Goal: Book appointment/travel/reservation

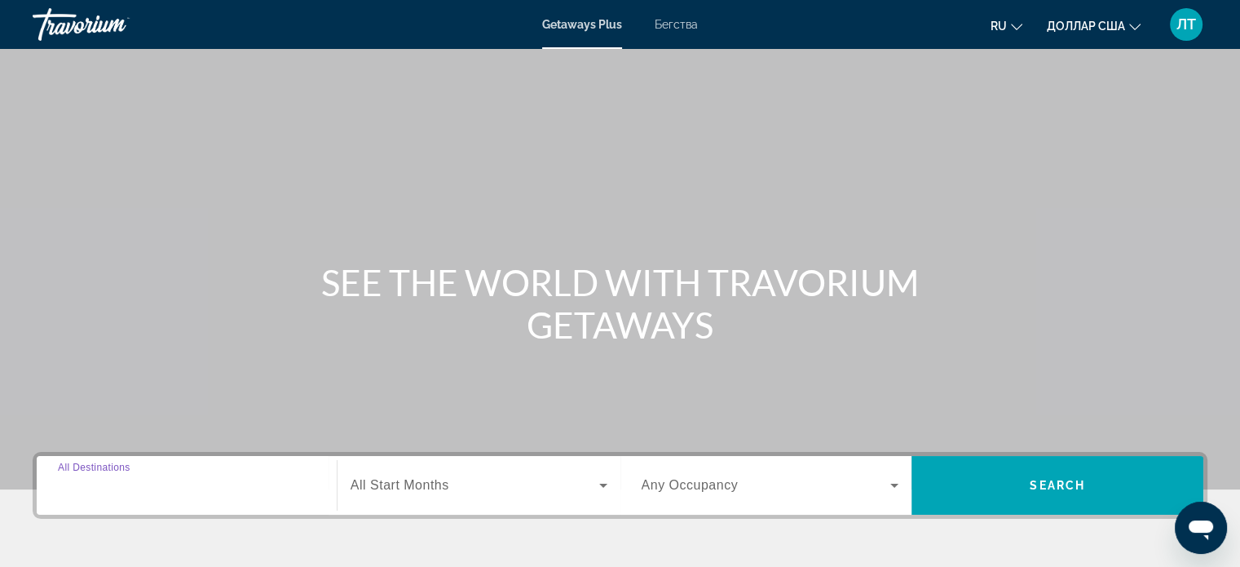
click at [313, 489] on input "Destination All Destinations" at bounding box center [187, 486] width 258 height 20
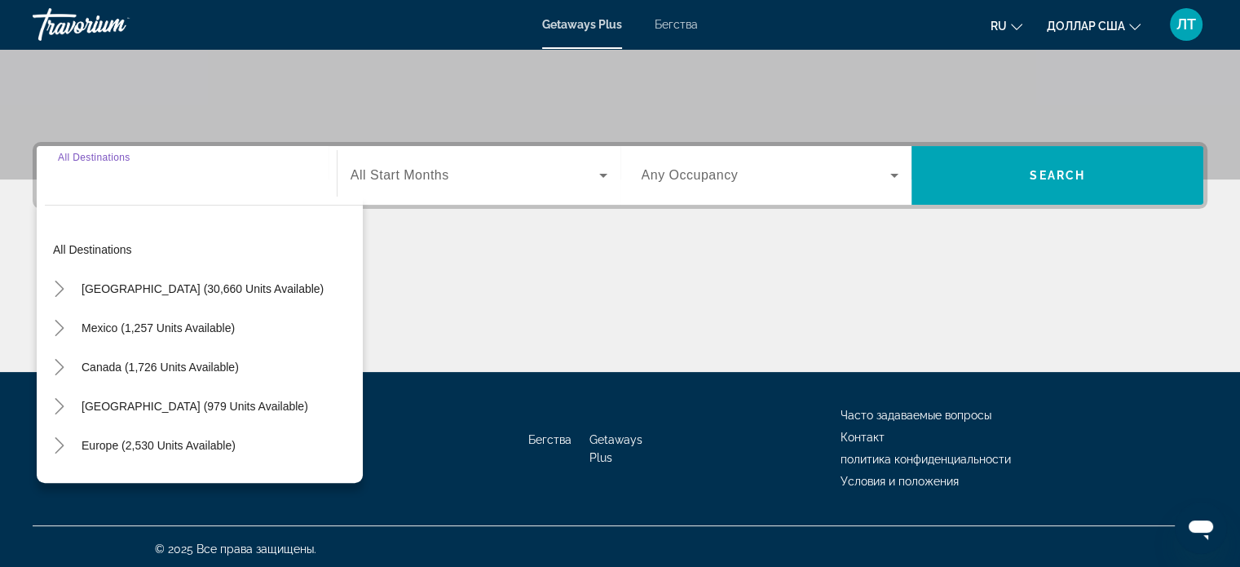
scroll to position [314, 0]
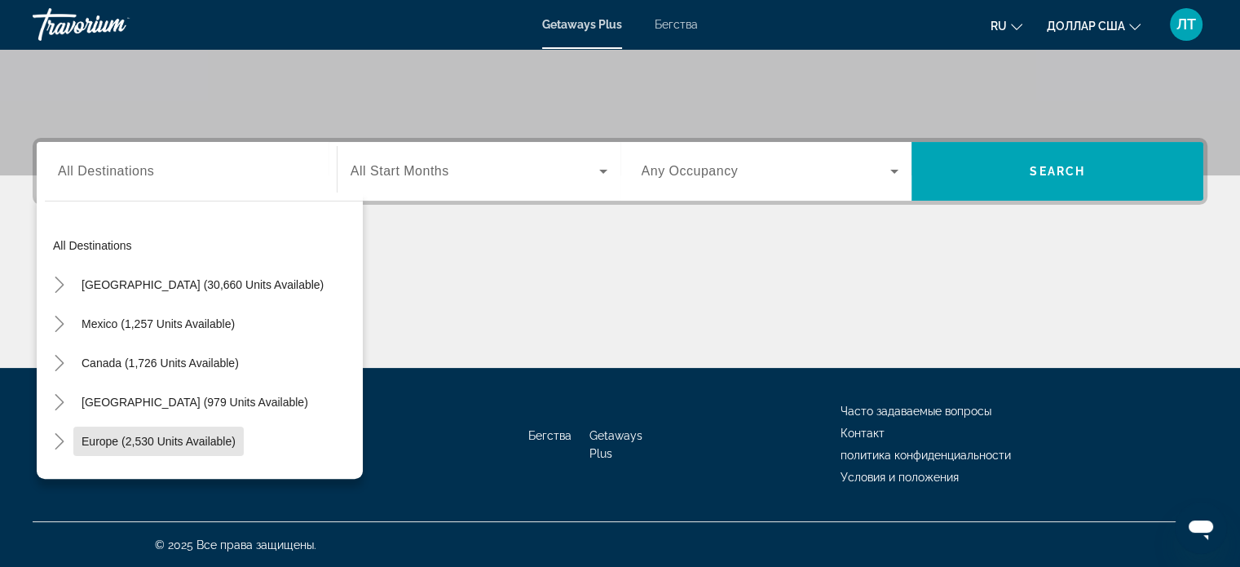
click at [90, 438] on span "Europe (2,530 units available)" at bounding box center [159, 441] width 154 height 13
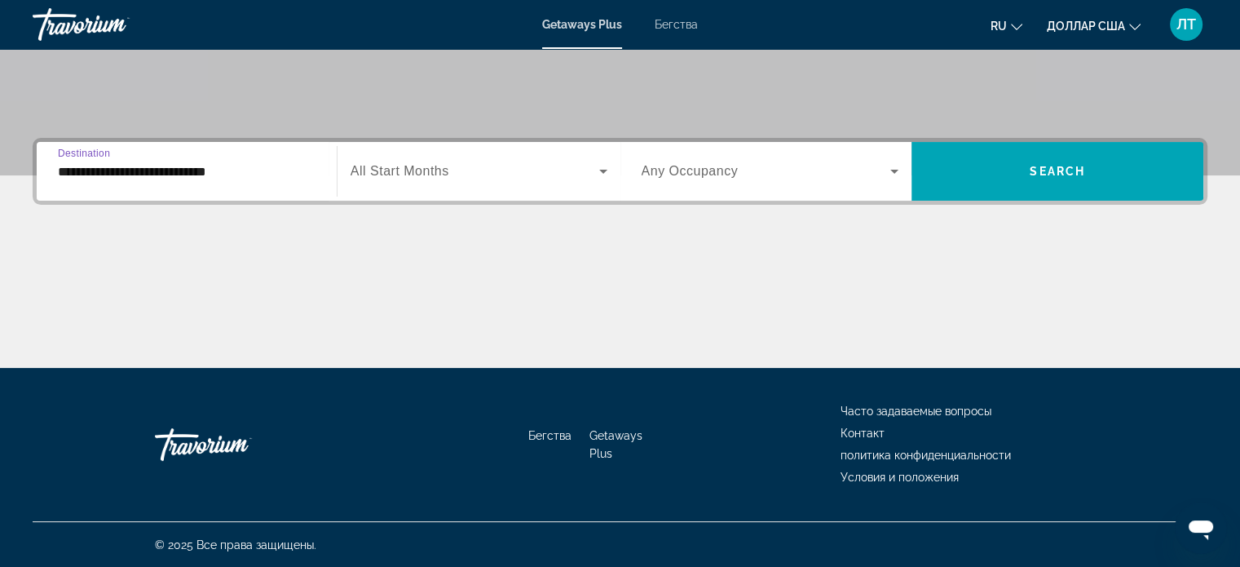
click at [213, 172] on input "**********" at bounding box center [187, 172] width 258 height 20
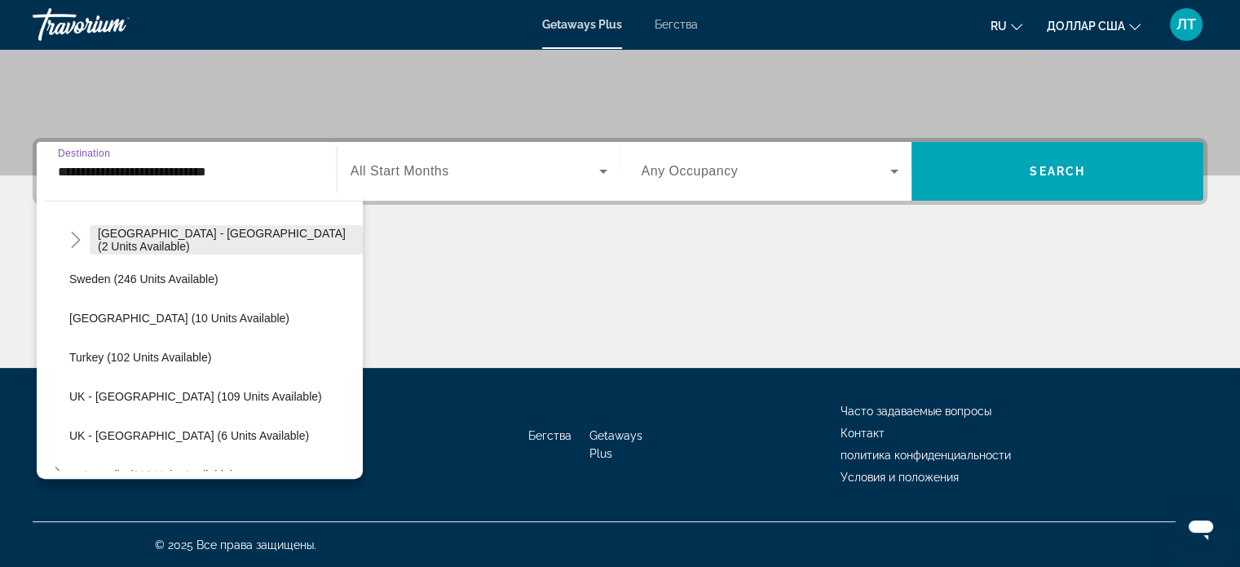
scroll to position [668, 0]
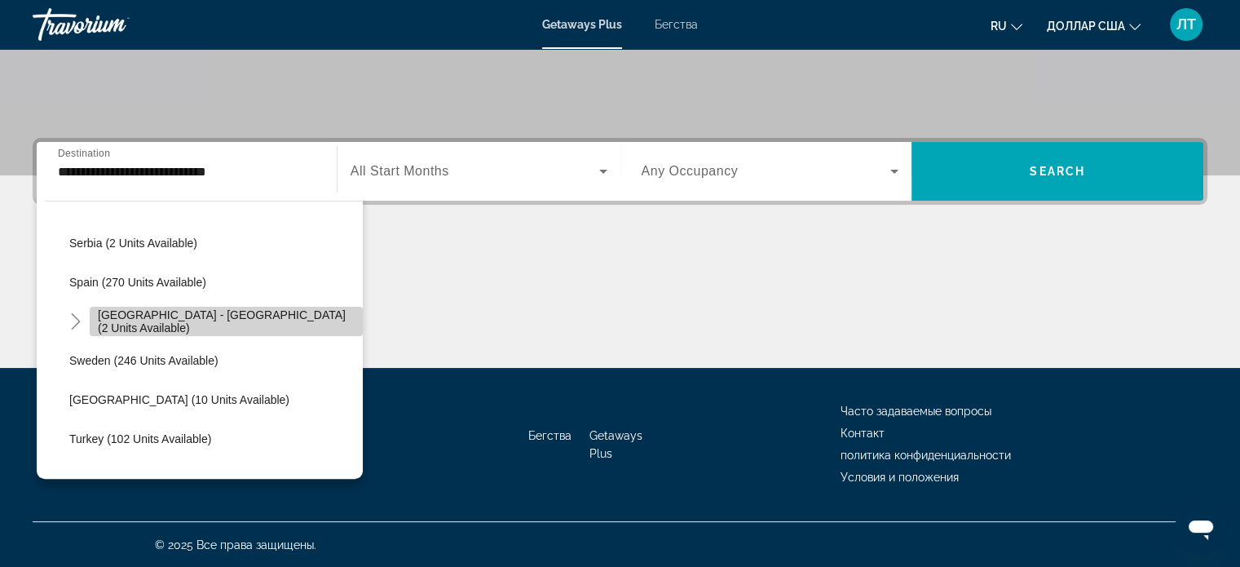
click at [241, 321] on span "[GEOGRAPHIC_DATA] - [GEOGRAPHIC_DATA] (2 units available)" at bounding box center [226, 321] width 257 height 26
type input "**********"
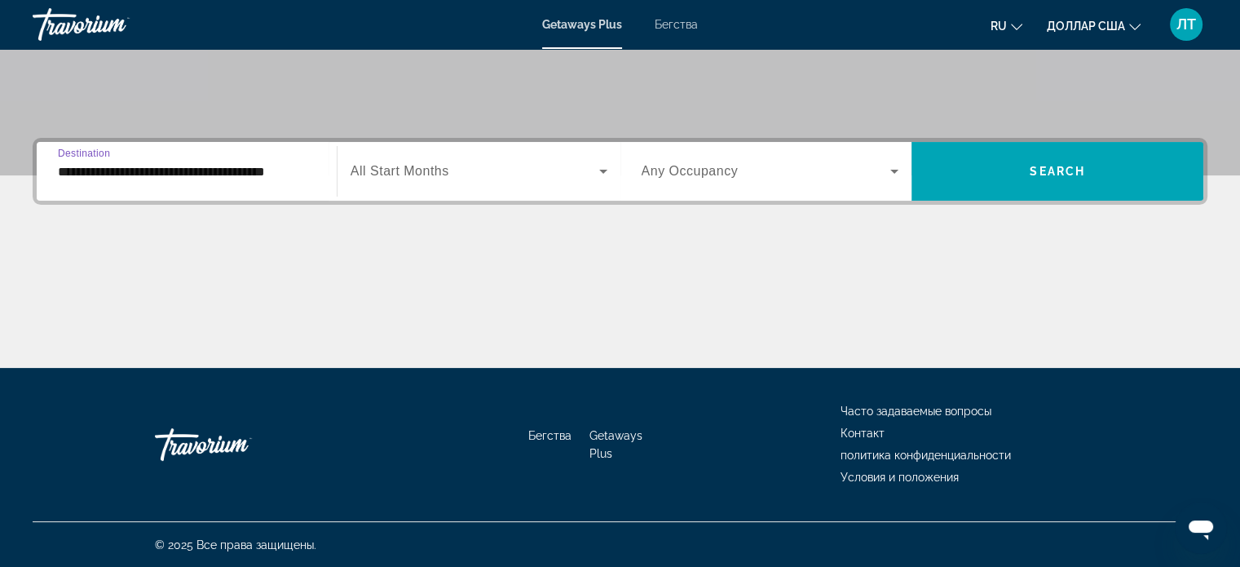
click at [602, 169] on icon "Виджет поиска" at bounding box center [604, 171] width 20 height 20
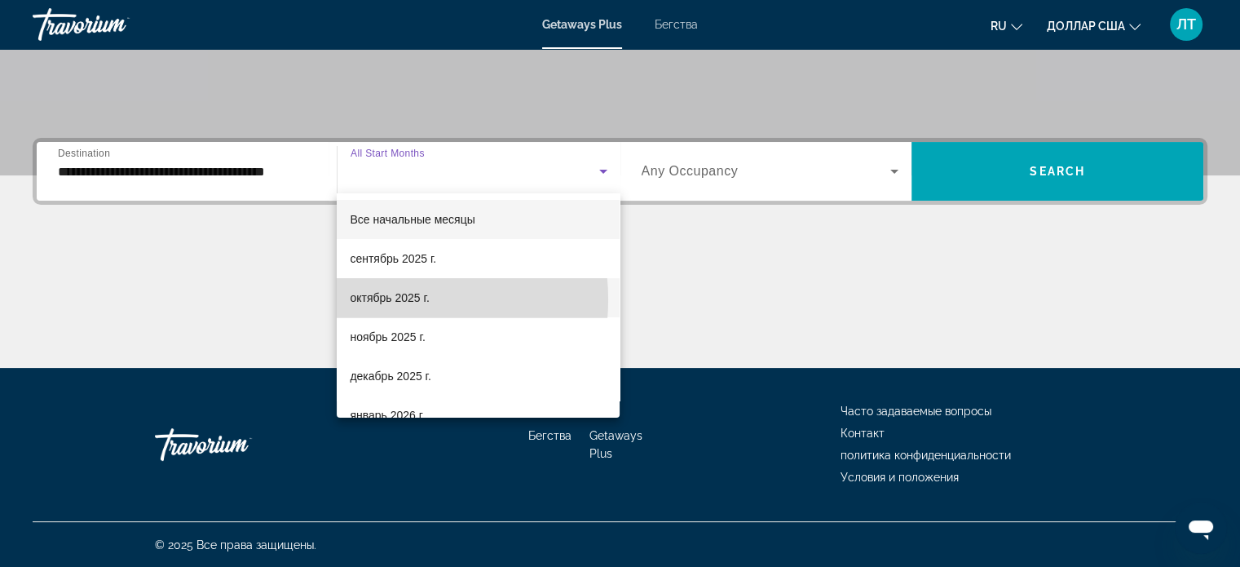
click at [377, 299] on font "октябрь 2025 г." at bounding box center [389, 297] width 79 height 13
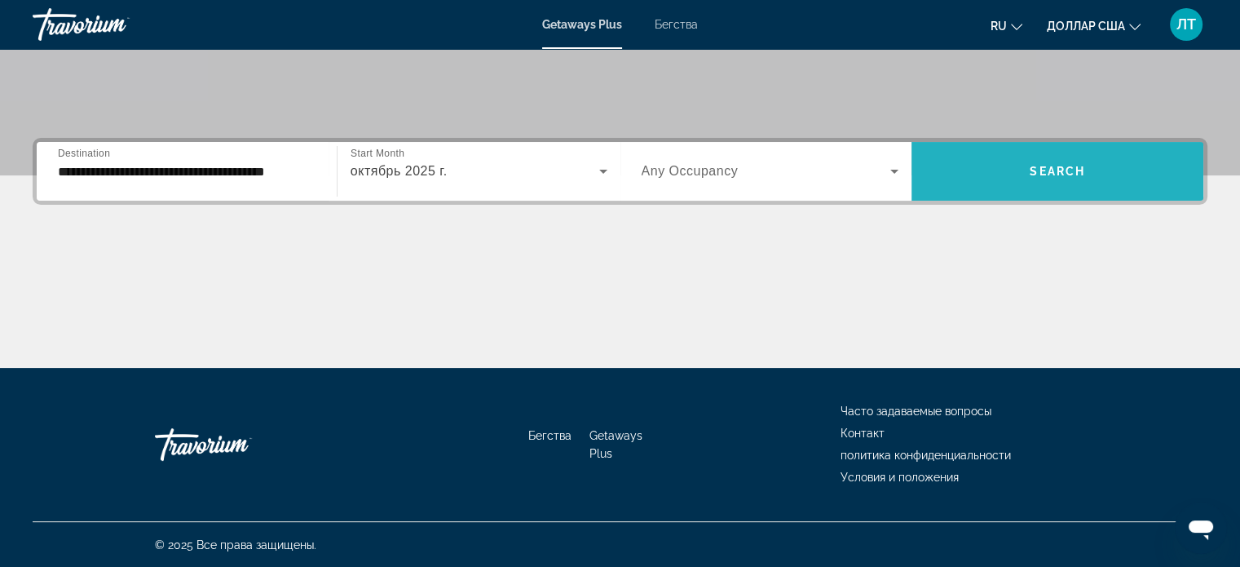
click at [998, 168] on span "Виджет поиска" at bounding box center [1058, 171] width 292 height 39
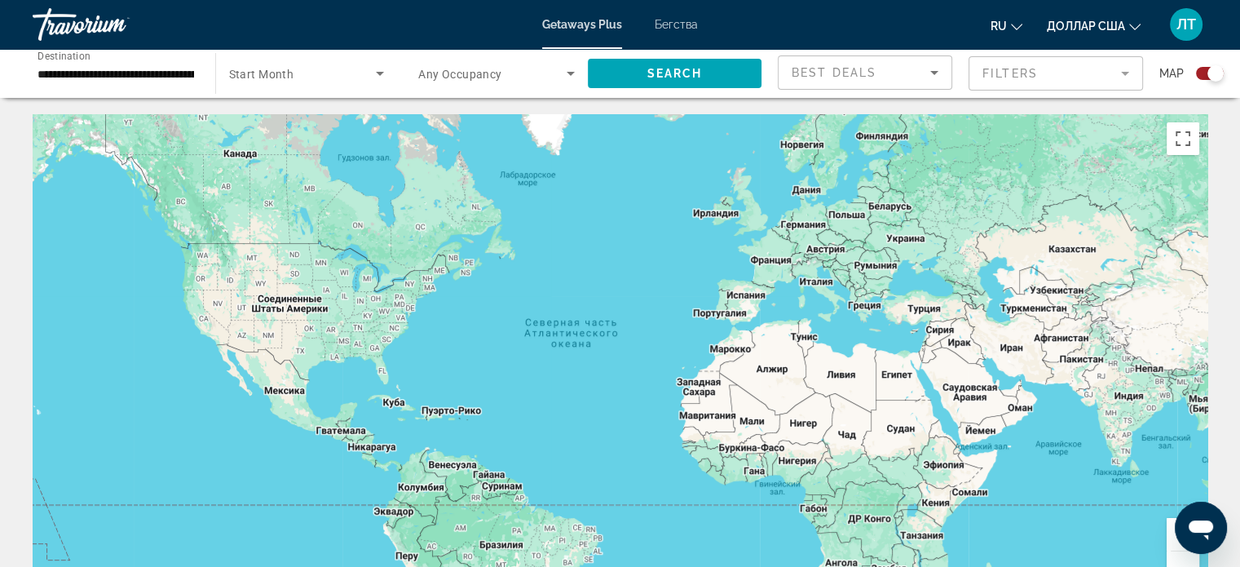
click at [677, 22] on font "Бегства" at bounding box center [676, 24] width 43 height 13
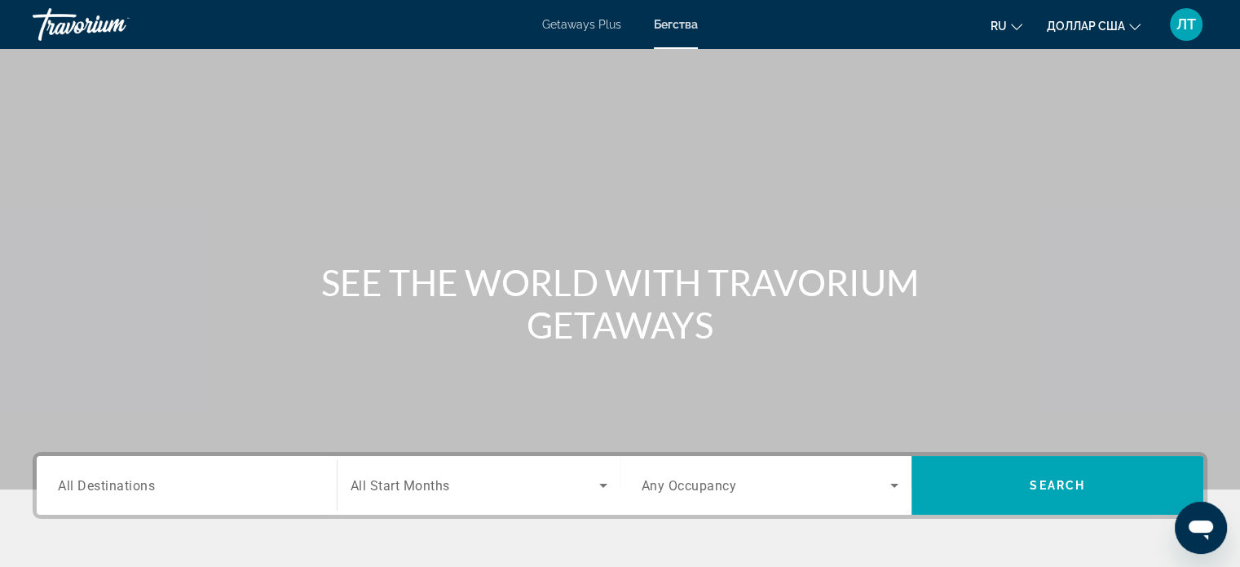
click at [316, 492] on div "Destination All Destinations" at bounding box center [187, 485] width 284 height 46
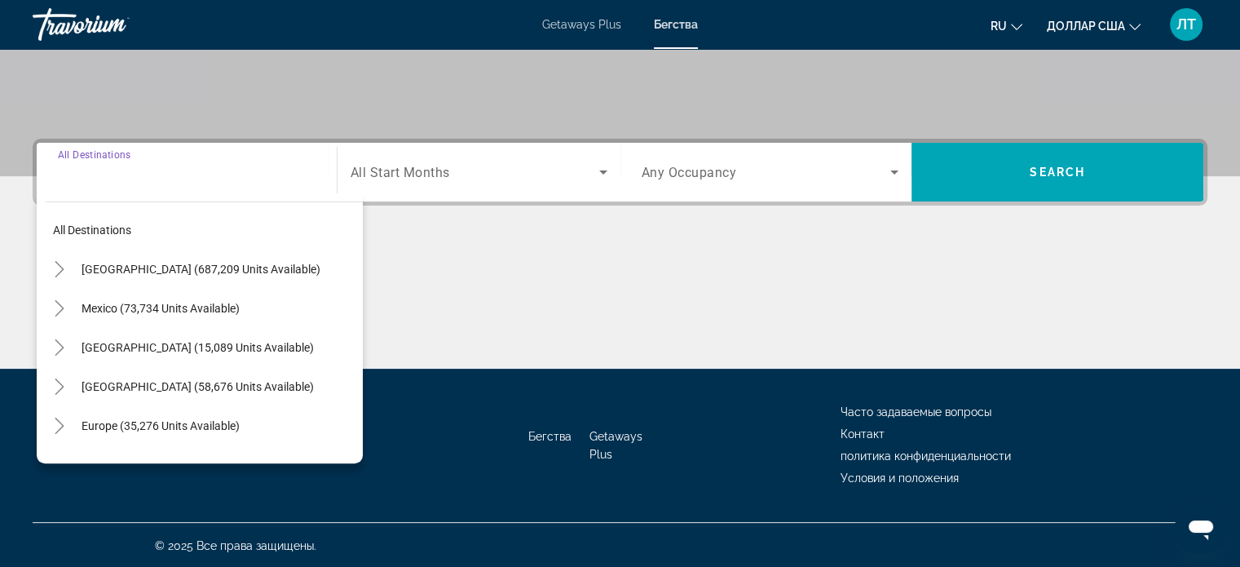
scroll to position [314, 0]
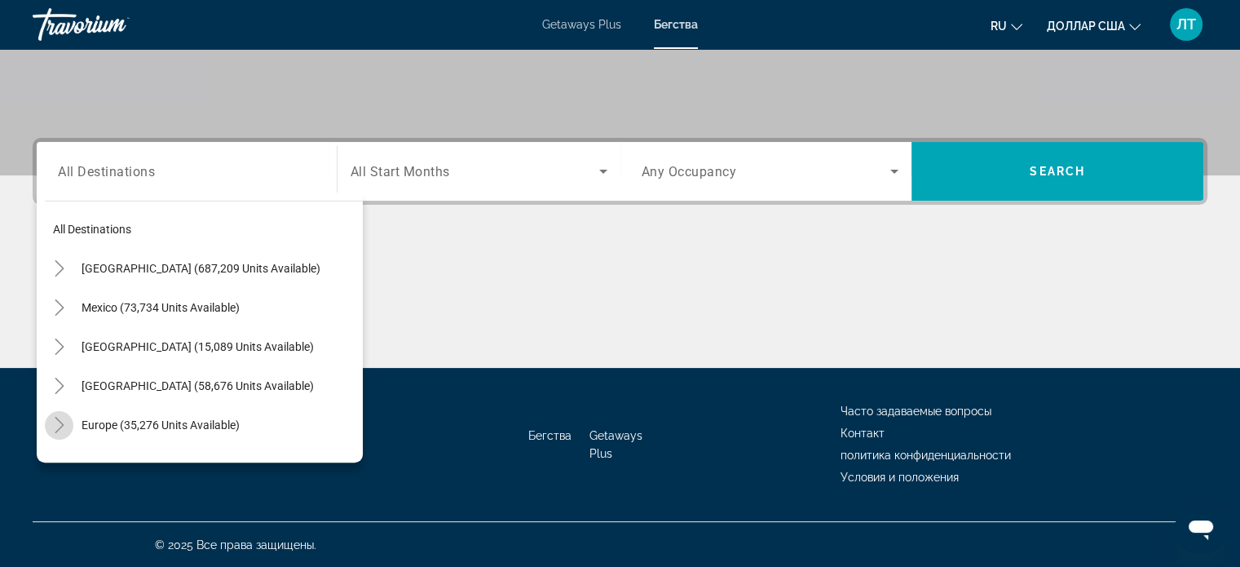
click at [55, 431] on icon "Toggle Europe (35,276 units available)" at bounding box center [59, 425] width 9 height 16
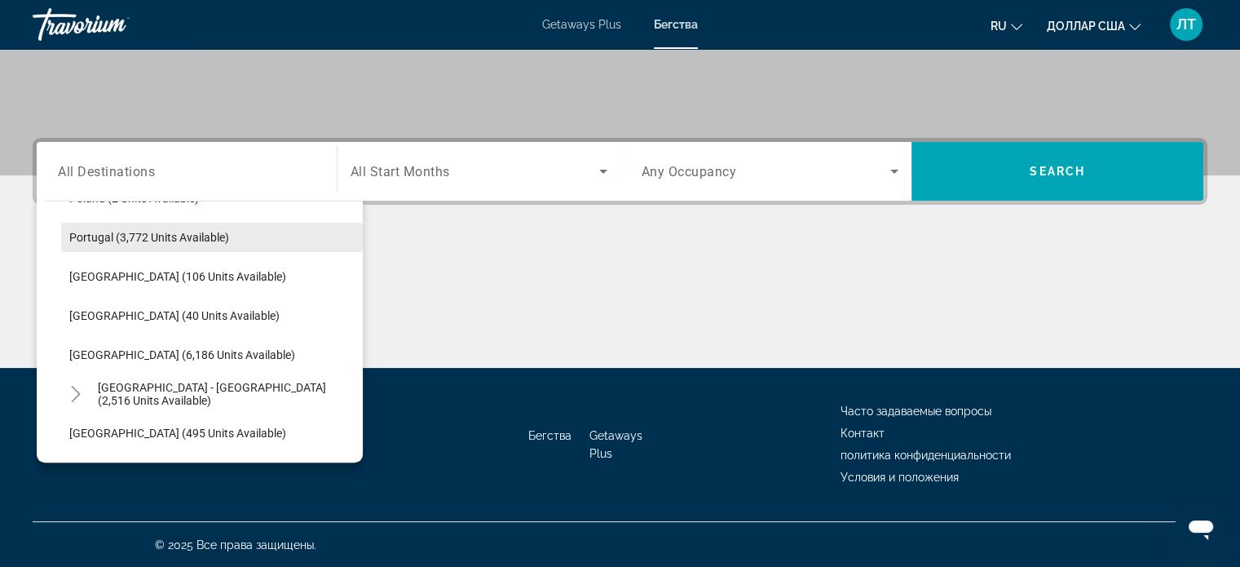
scroll to position [856, 0]
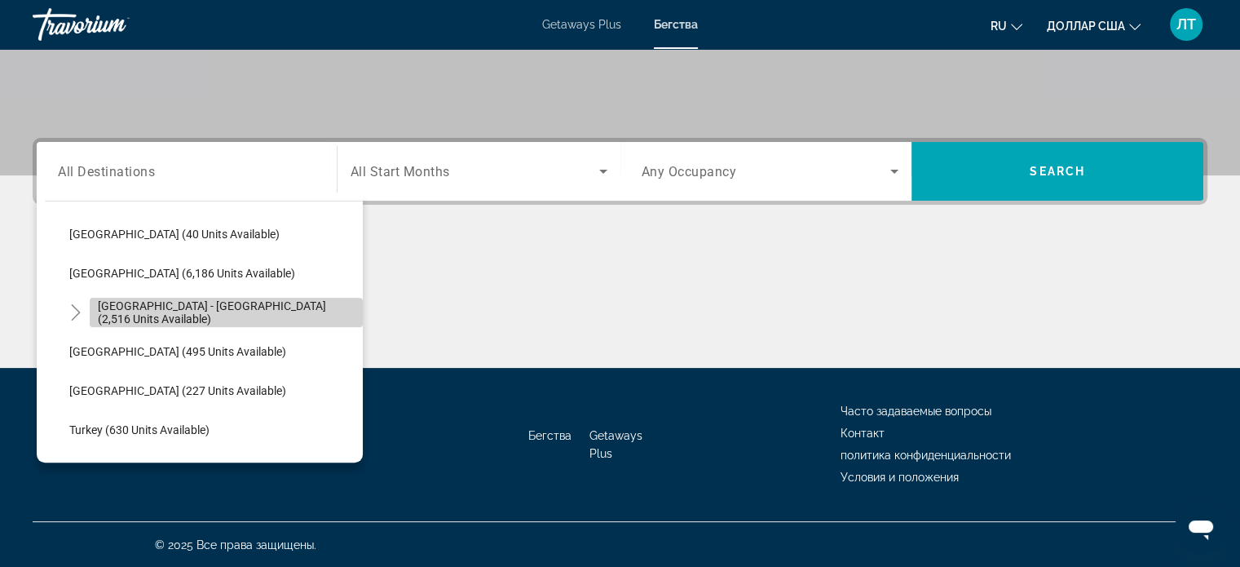
click at [232, 309] on span "[GEOGRAPHIC_DATA] - [GEOGRAPHIC_DATA] (2,516 units available)" at bounding box center [226, 312] width 257 height 26
type input "**********"
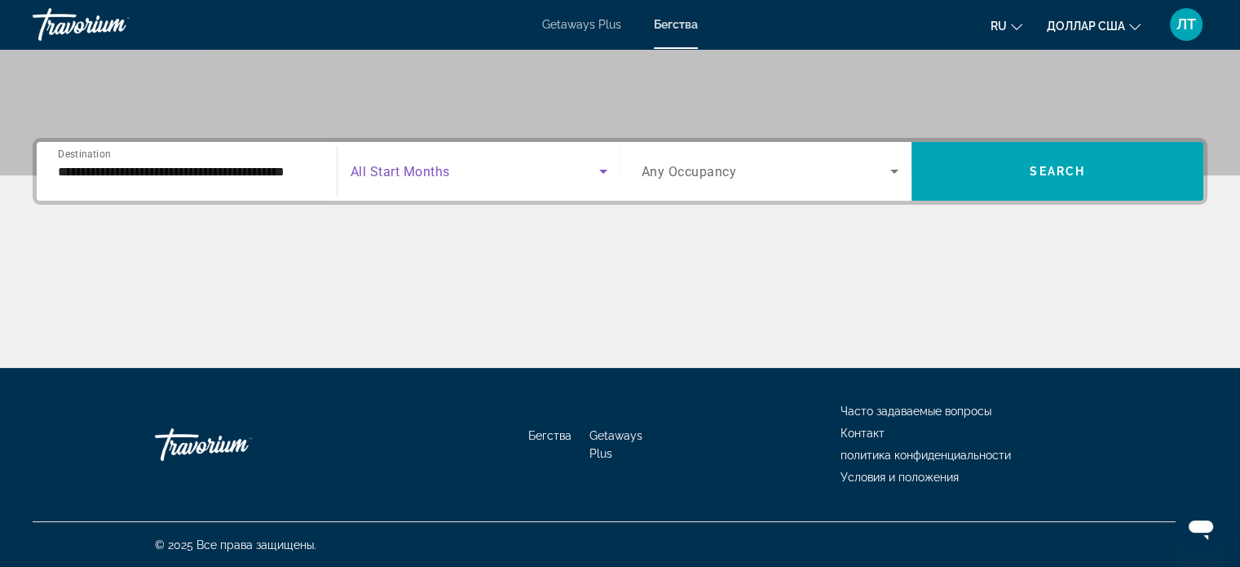
click at [607, 167] on icon "Search widget" at bounding box center [604, 171] width 20 height 20
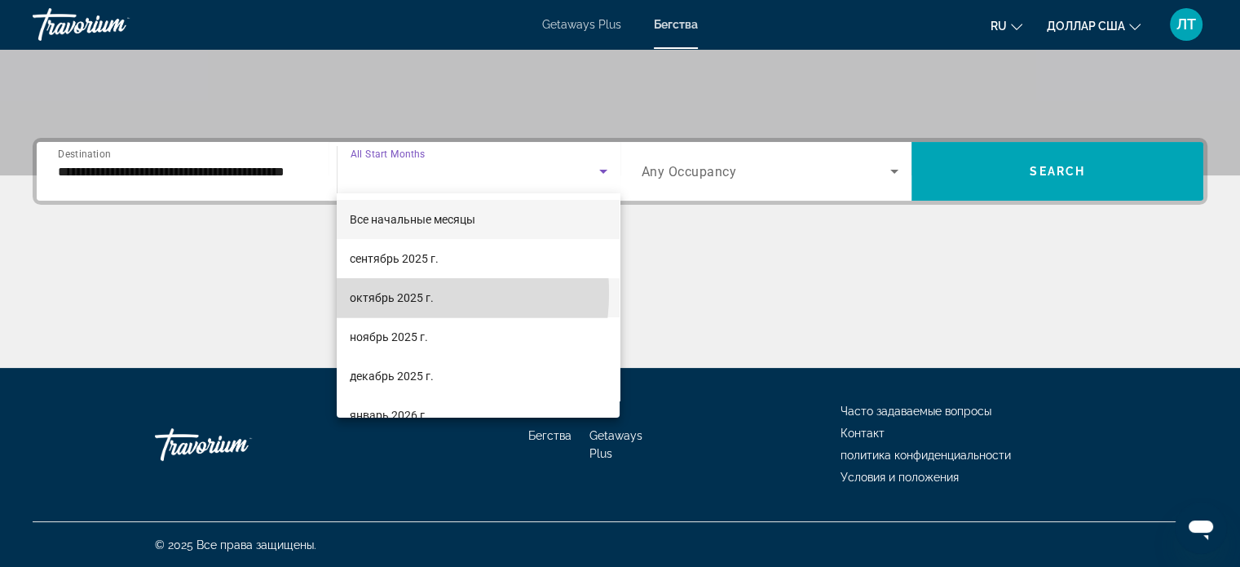
click at [388, 293] on font "октябрь 2025 г." at bounding box center [392, 297] width 84 height 13
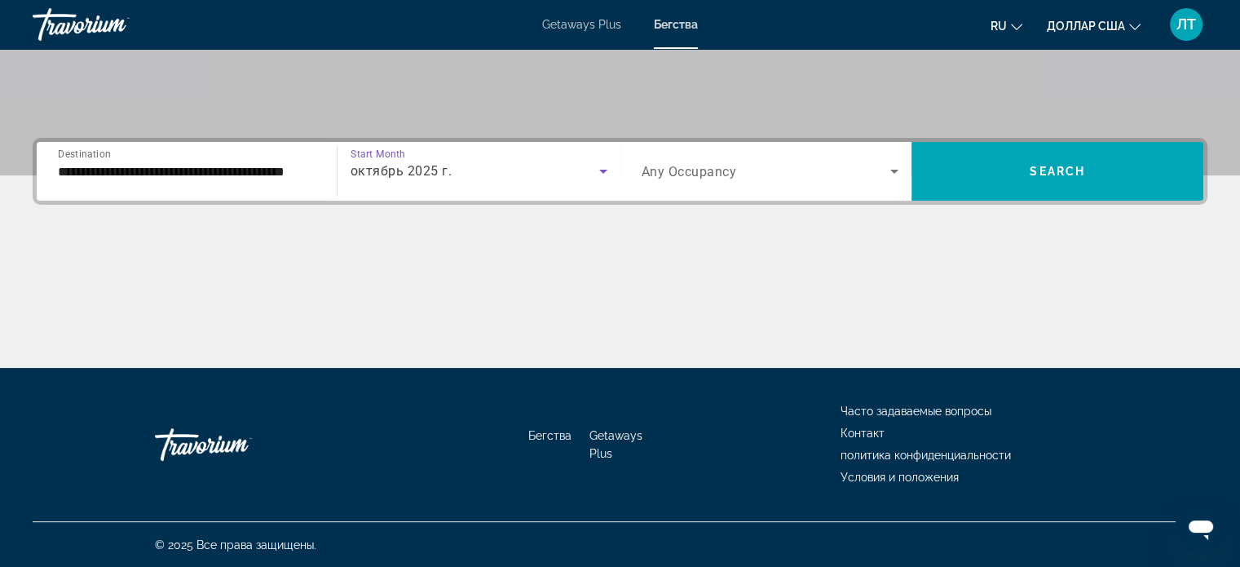
click at [897, 170] on icon "Search widget" at bounding box center [895, 172] width 8 height 4
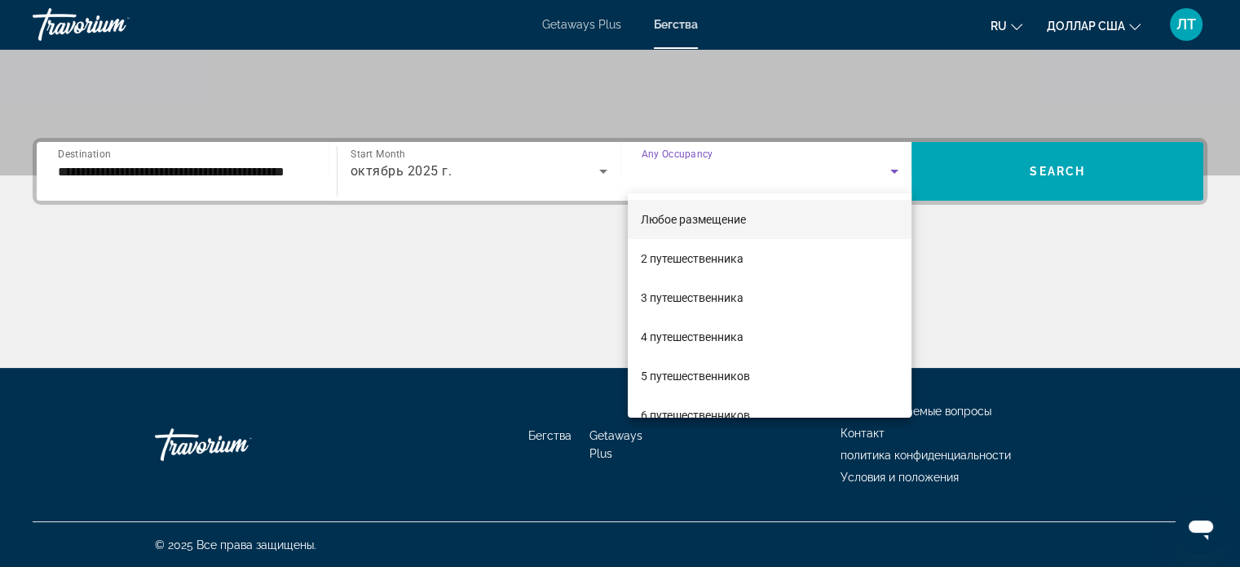
click at [897, 170] on div at bounding box center [620, 283] width 1240 height 567
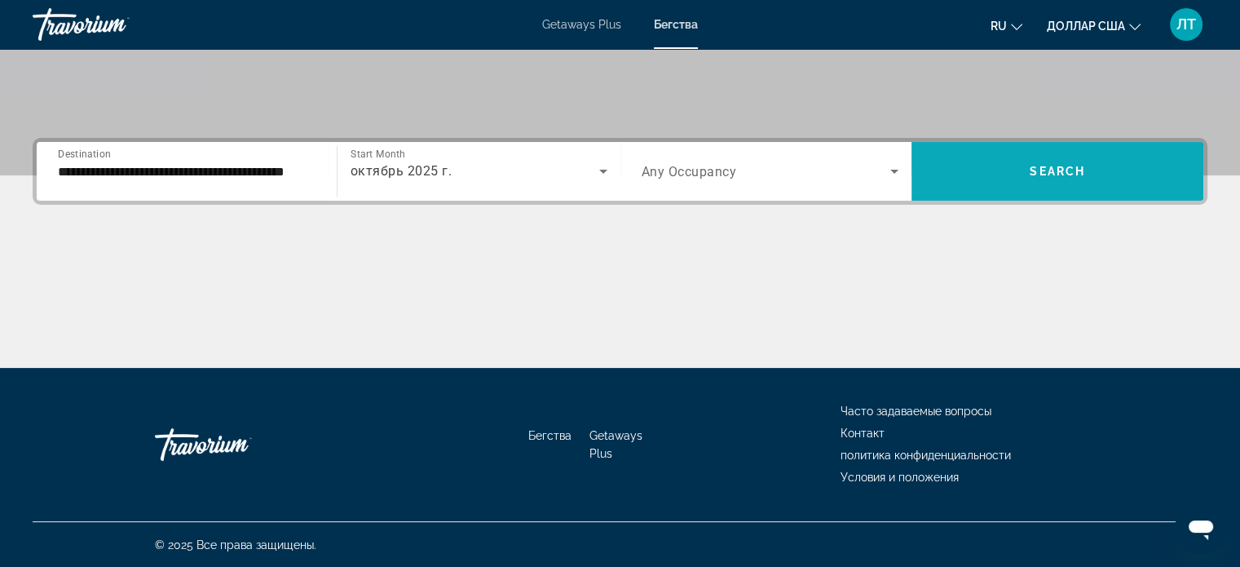
click at [1032, 185] on span "Search widget" at bounding box center [1058, 171] width 292 height 39
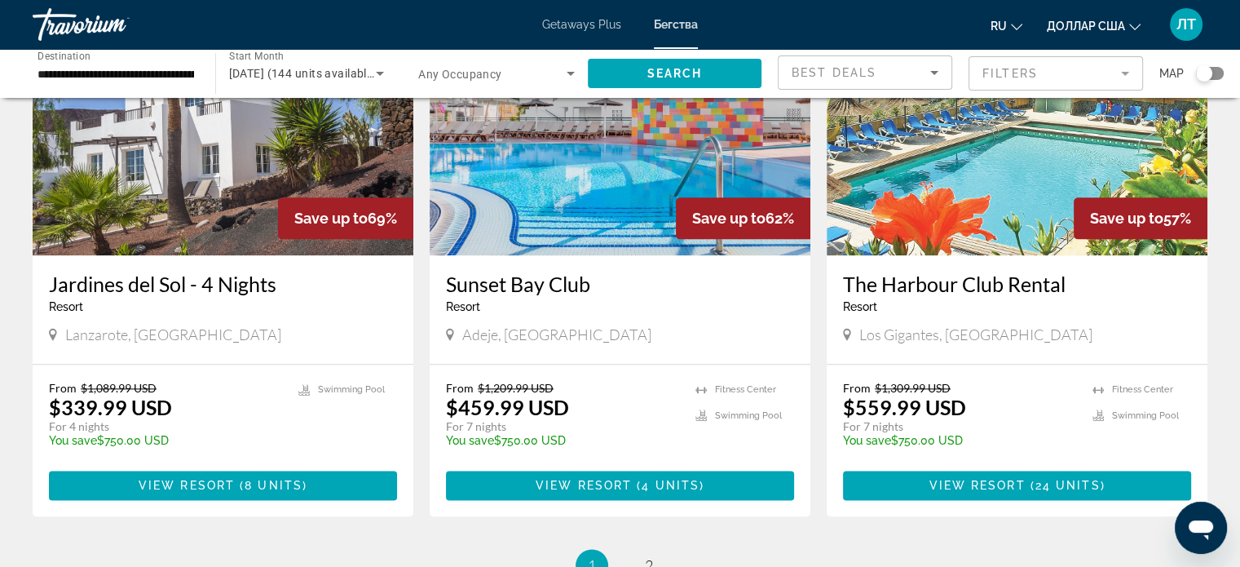
scroll to position [2094, 0]
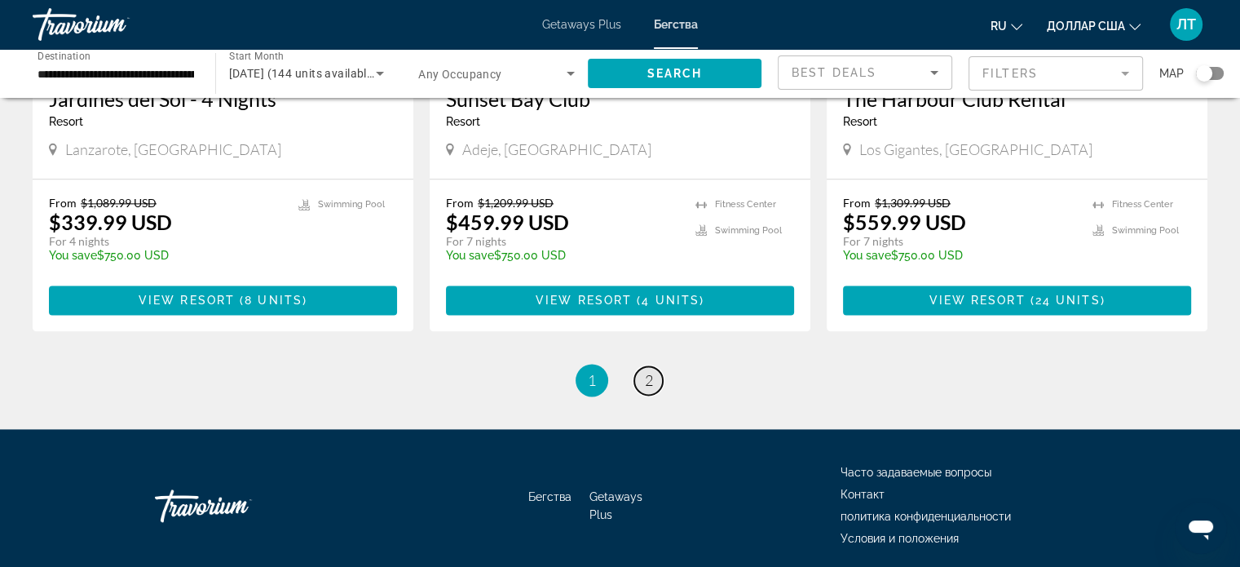
click at [653, 366] on link "page 2" at bounding box center [648, 380] width 29 height 29
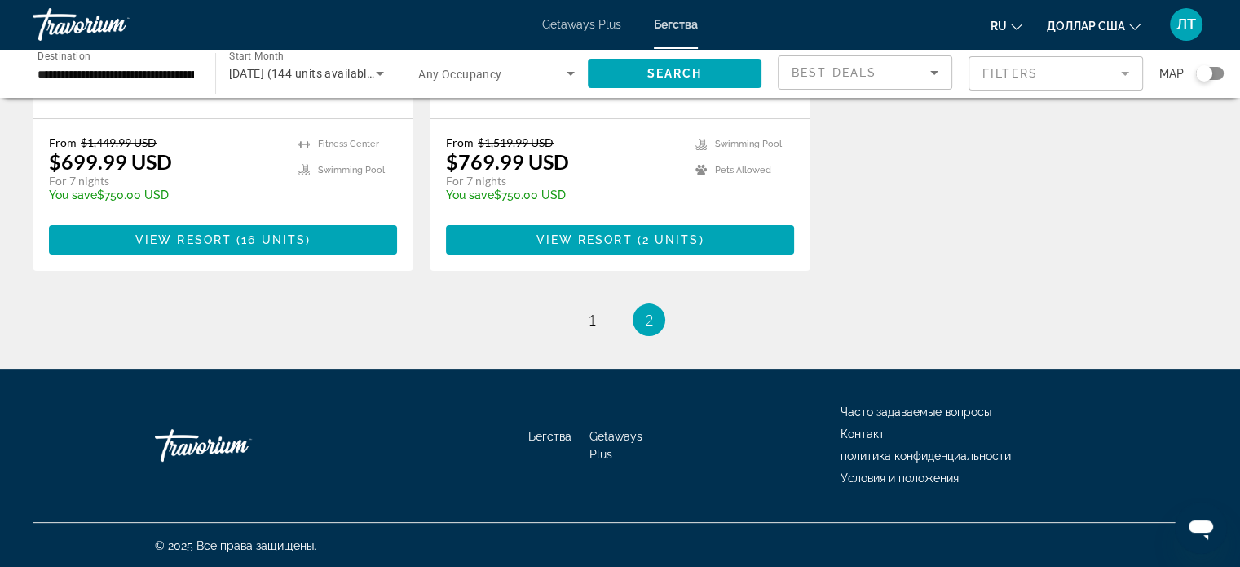
scroll to position [407, 0]
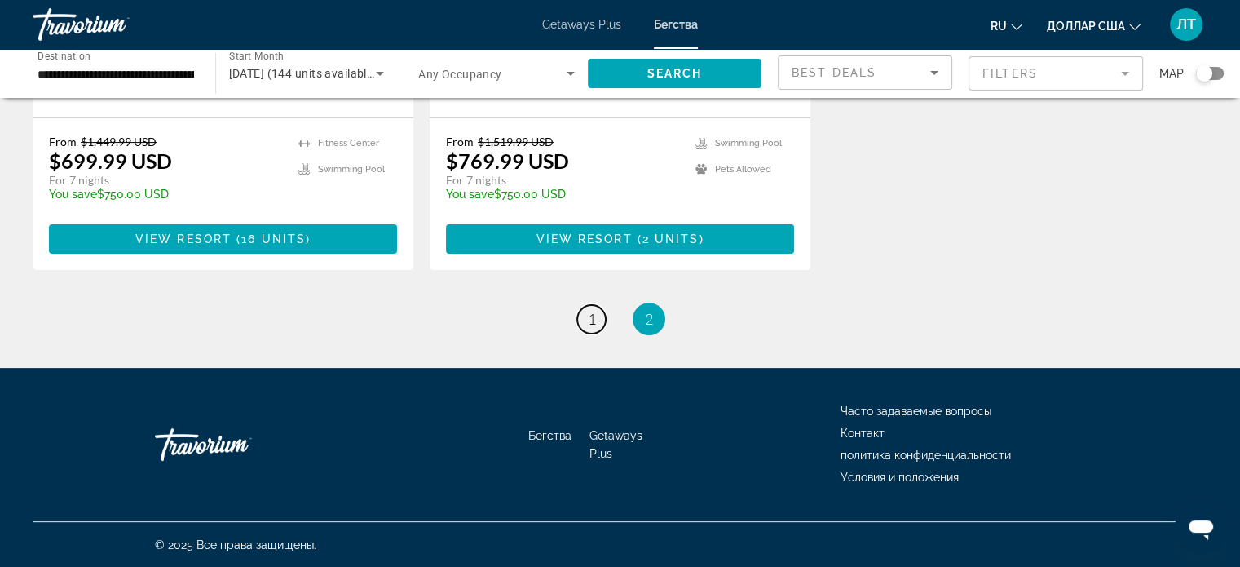
click at [593, 320] on span "1" at bounding box center [592, 319] width 8 height 18
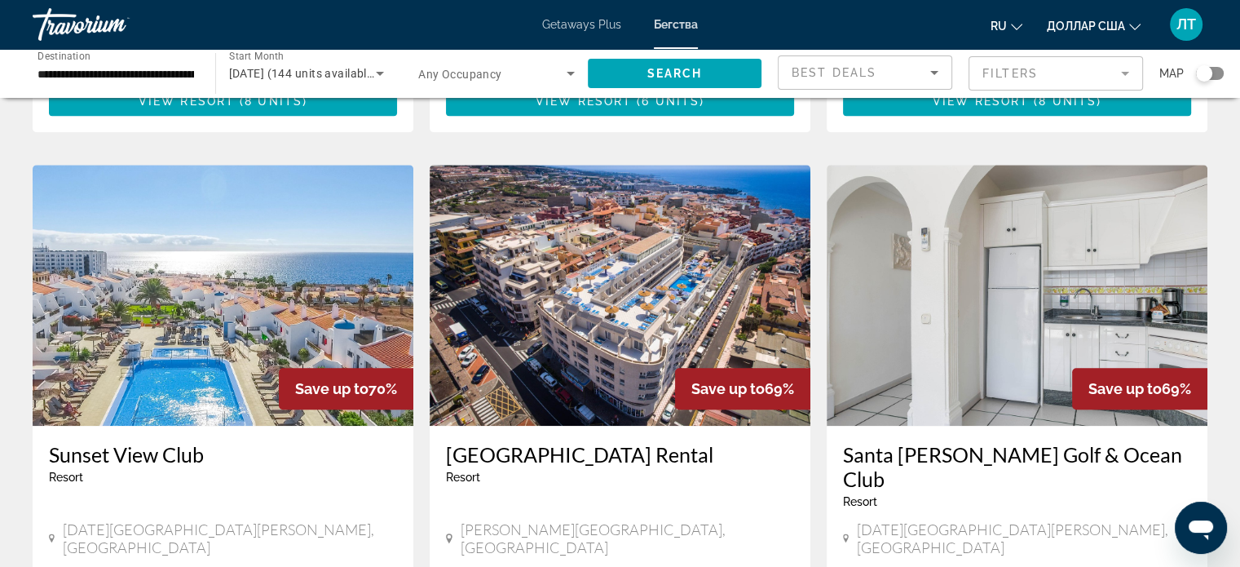
scroll to position [1223, 0]
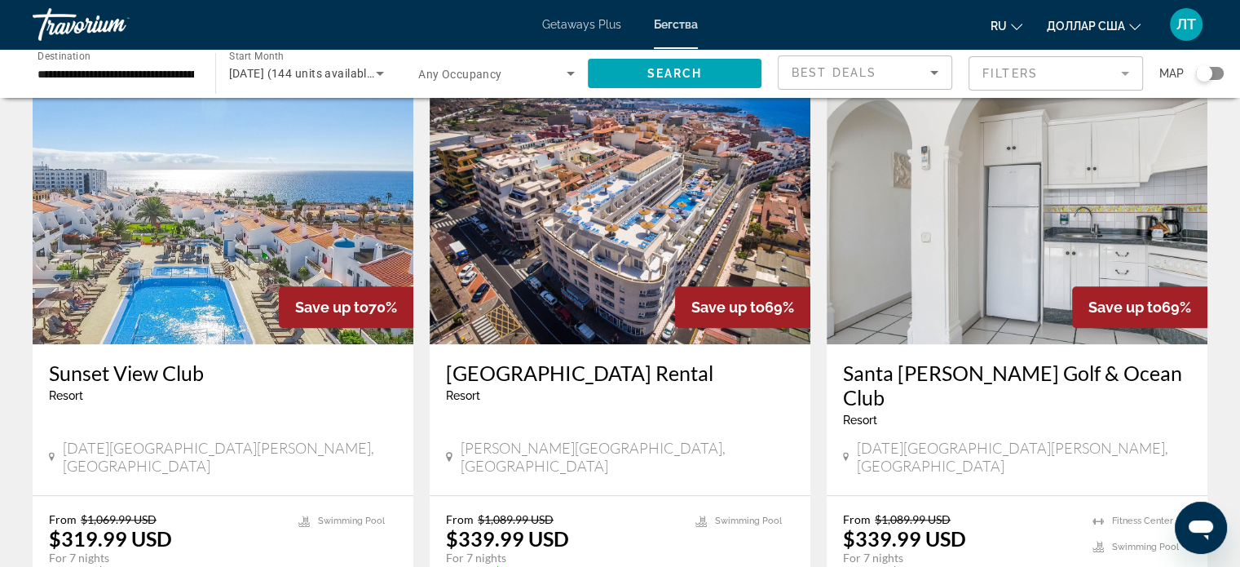
click at [219, 274] on img "Основное содержание" at bounding box center [223, 213] width 381 height 261
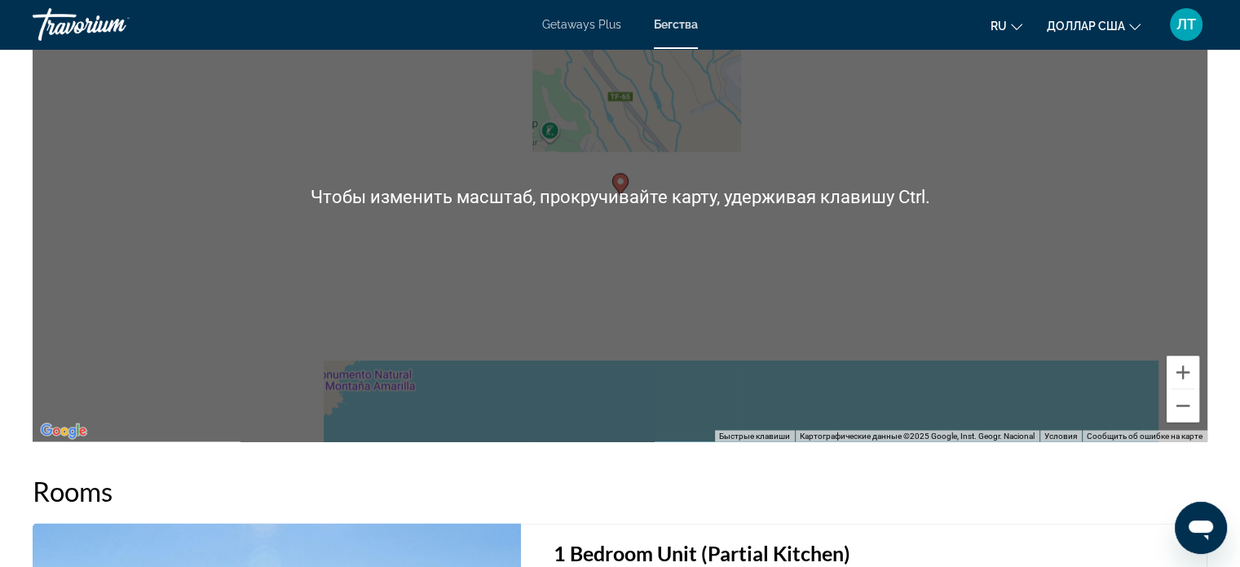
scroll to position [2691, 0]
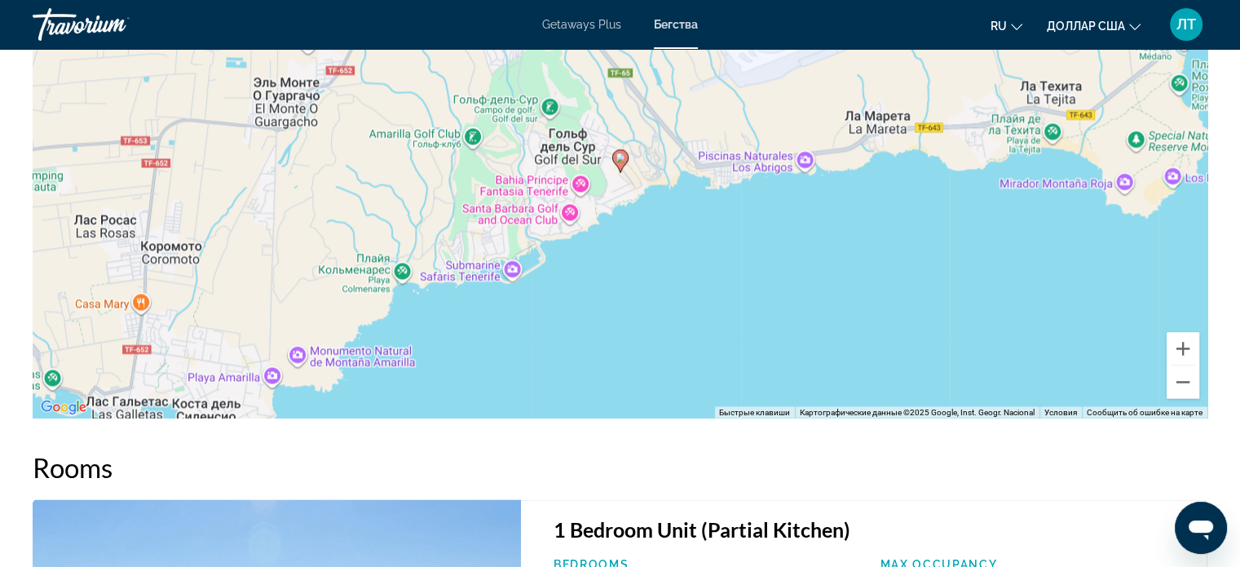
click at [984, 257] on div "Чтобы активировать перетаскивание с помощью клавиатуры, нажмите Alt + Ввод. Пос…" at bounding box center [620, 172] width 1175 height 489
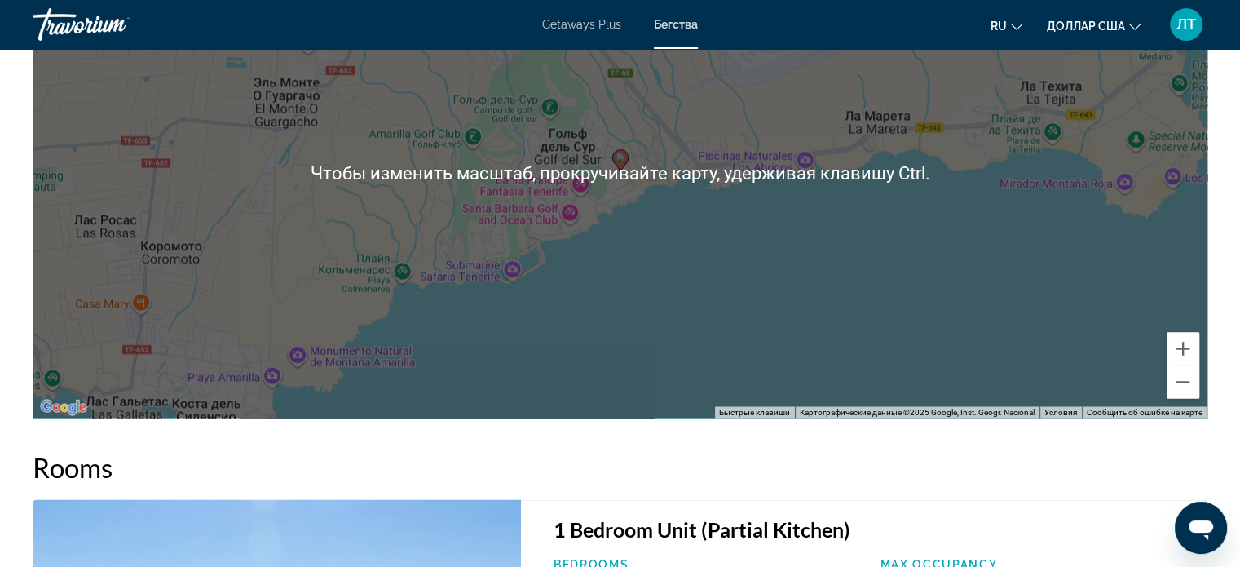
scroll to position [2610, 0]
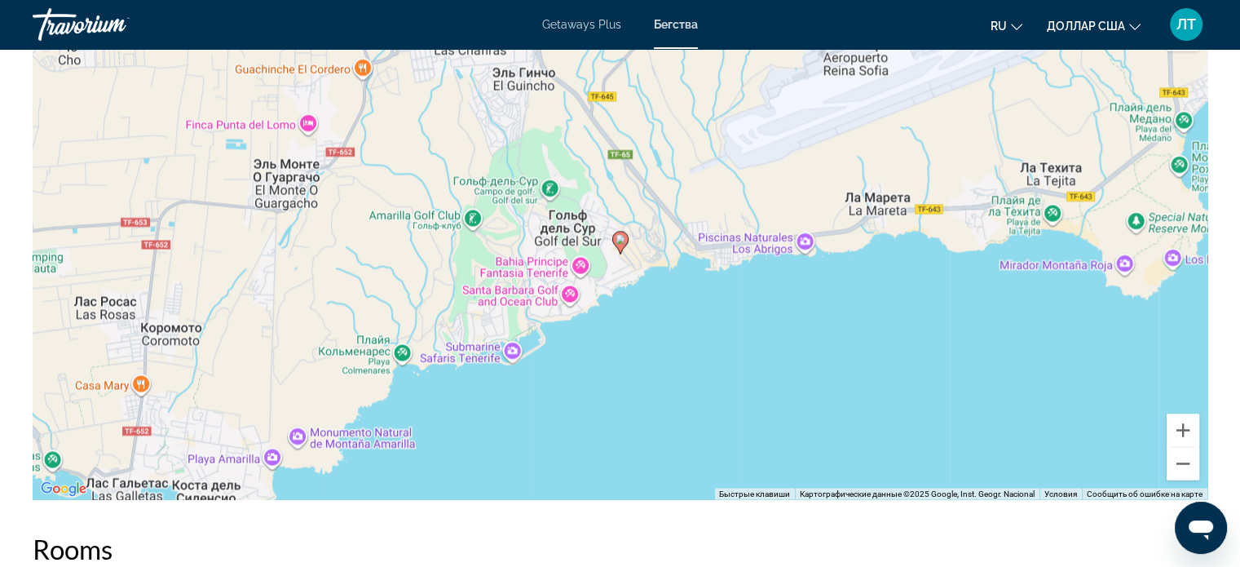
click at [999, 329] on div "Чтобы активировать перетаскивание с помощью клавиатуры, нажмите Alt + Ввод. Пос…" at bounding box center [620, 254] width 1175 height 489
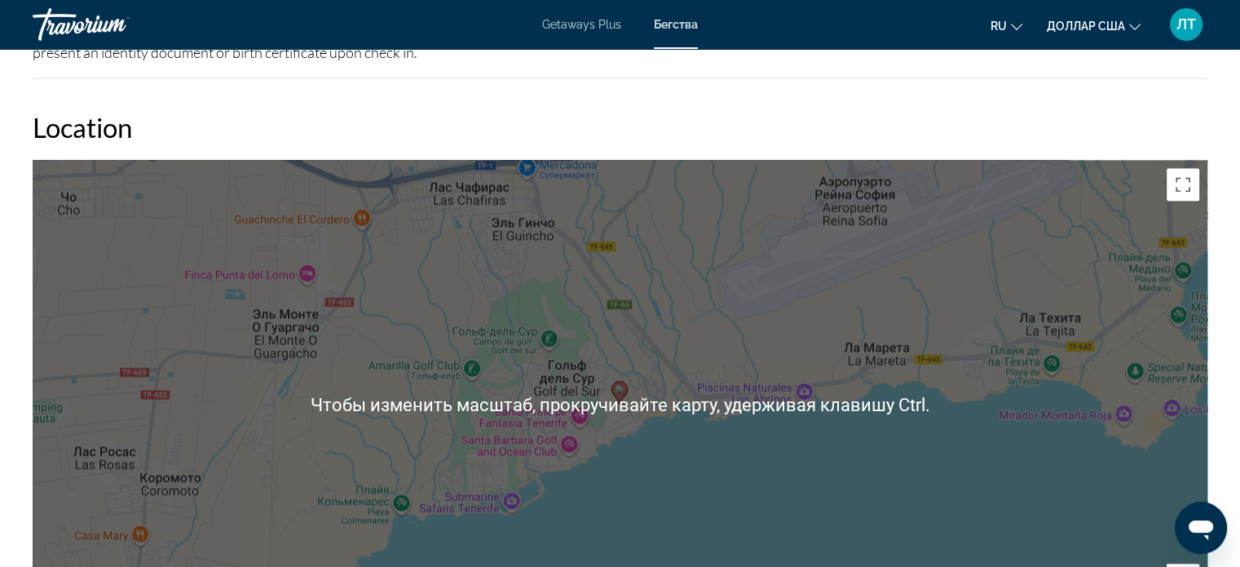
scroll to position [2447, 0]
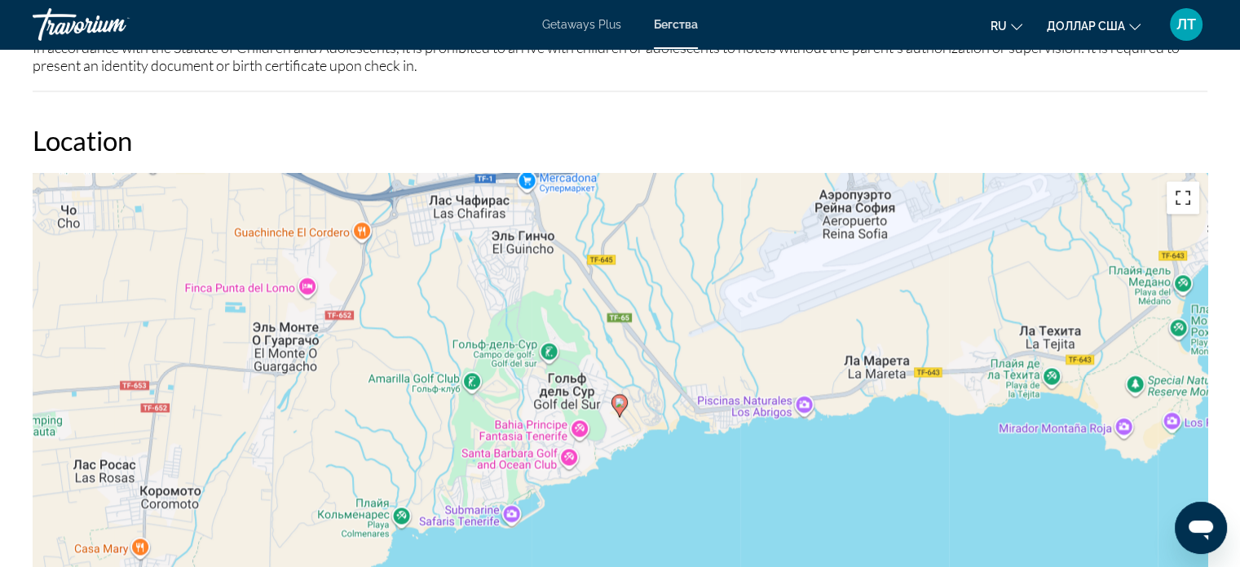
click at [1174, 198] on button "Включить полноэкранный режим" at bounding box center [1183, 197] width 33 height 33
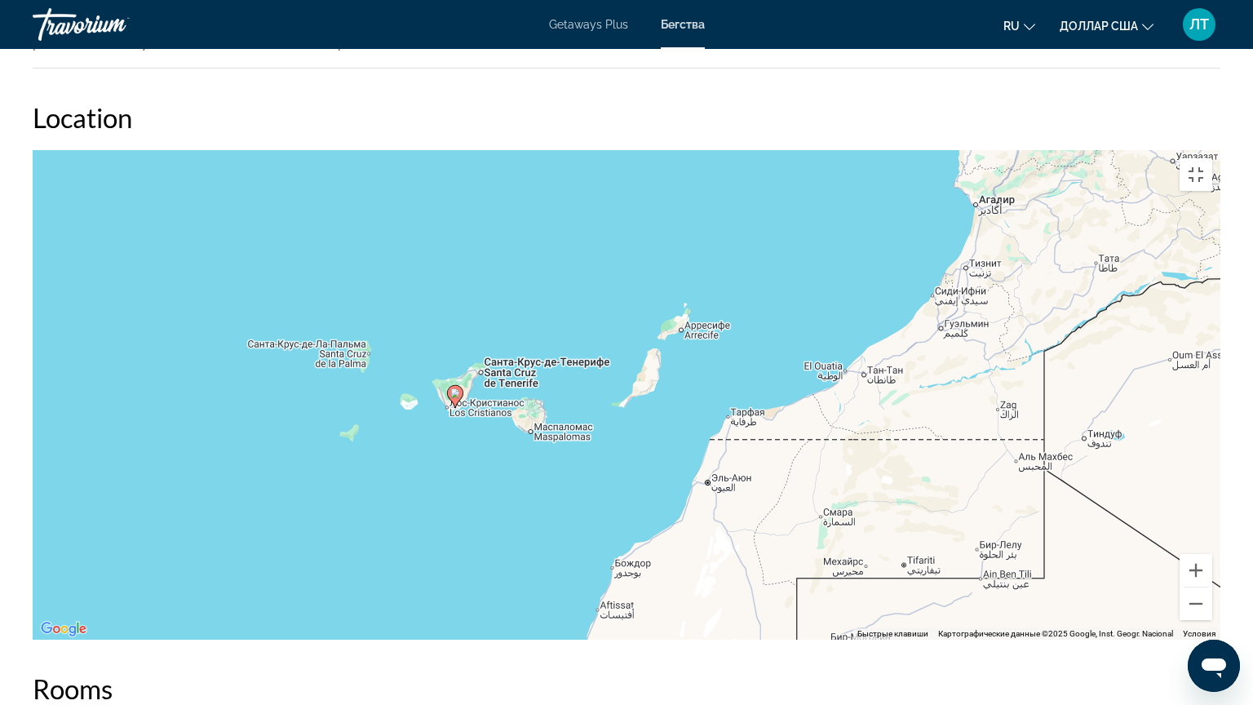
drag, startPoint x: 1238, startPoint y: 442, endPoint x: 750, endPoint y: 447, distance: 487.7
click at [750, 447] on div "Чтобы активировать перетаскивание с помощью клавиатуры, нажмите Alt + Ввод. Пос…" at bounding box center [626, 394] width 1187 height 489
click at [1212, 158] on button "Включить полноэкранный режим" at bounding box center [1195, 174] width 33 height 33
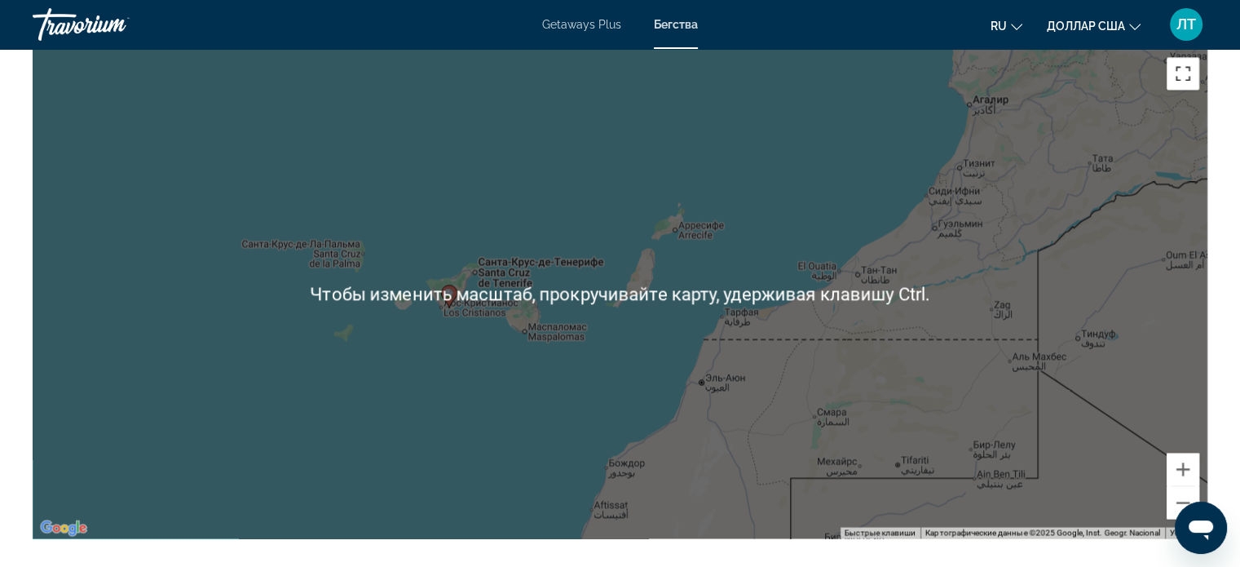
scroll to position [2528, 0]
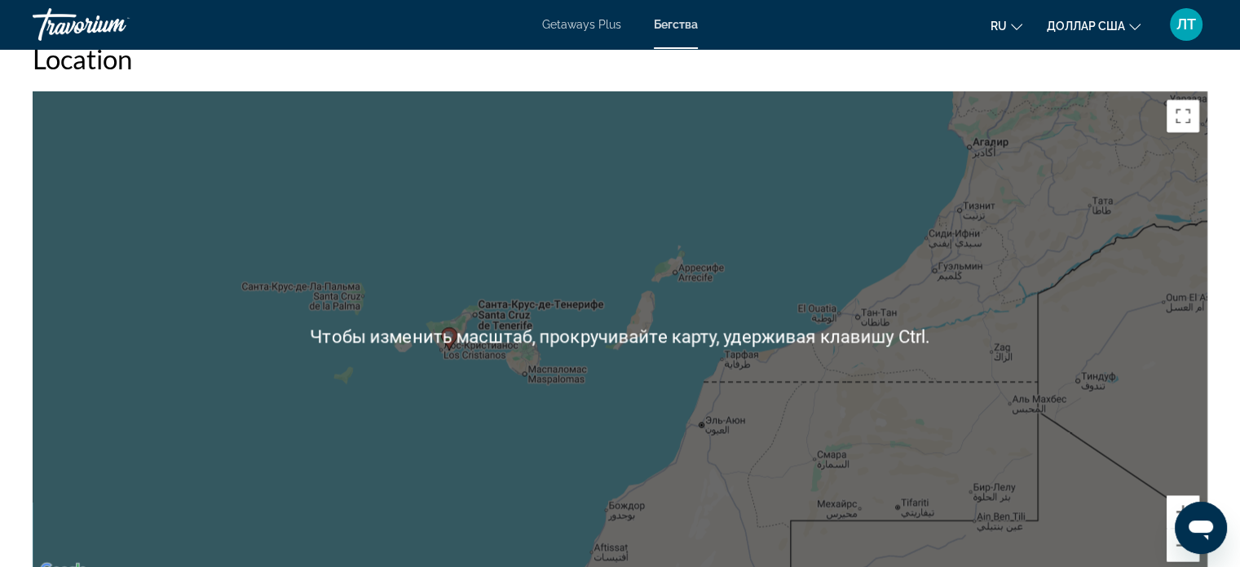
click at [873, 314] on div "Чтобы активировать перетаскивание с помощью клавиатуры, нажмите Alt + Ввод. Пос…" at bounding box center [620, 335] width 1175 height 489
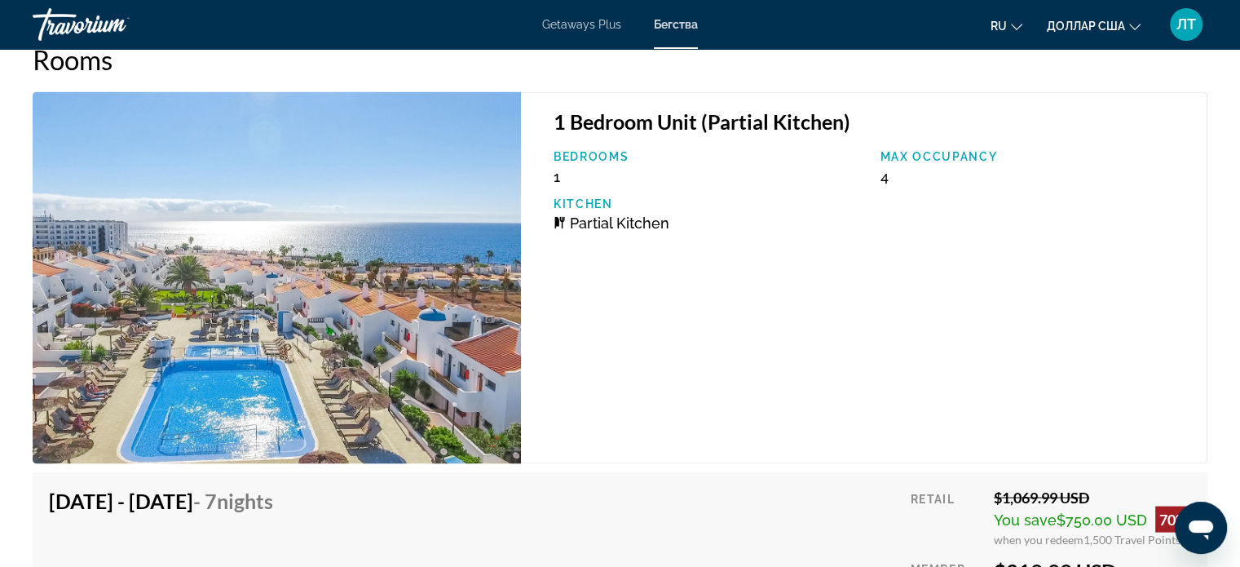
scroll to position [3181, 0]
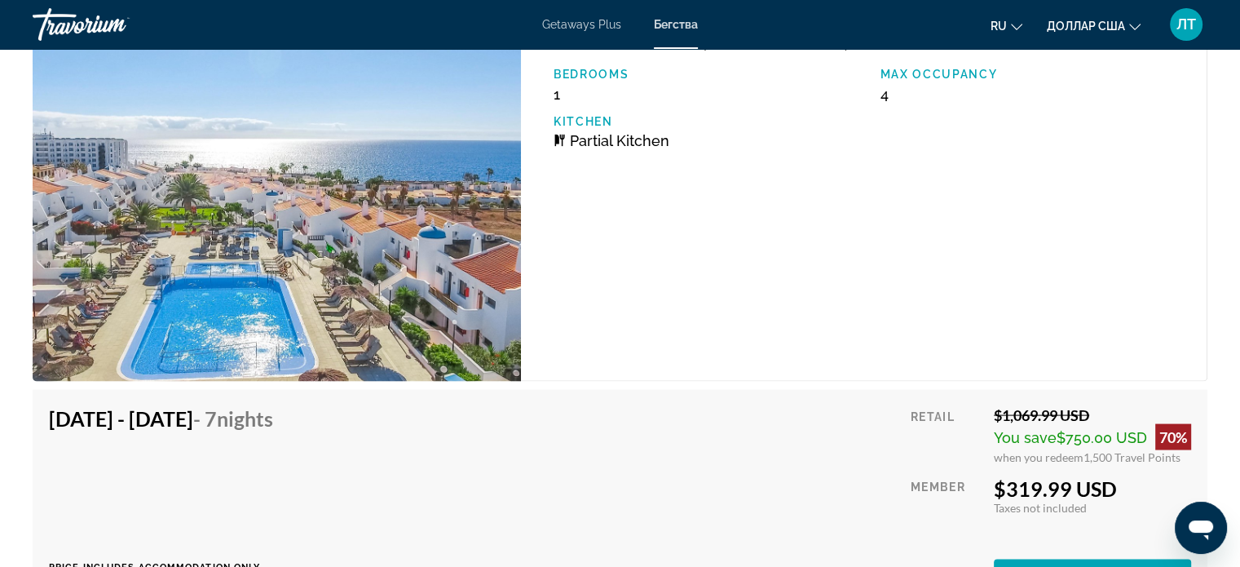
click at [387, 244] on img "Основное содержание" at bounding box center [277, 196] width 489 height 372
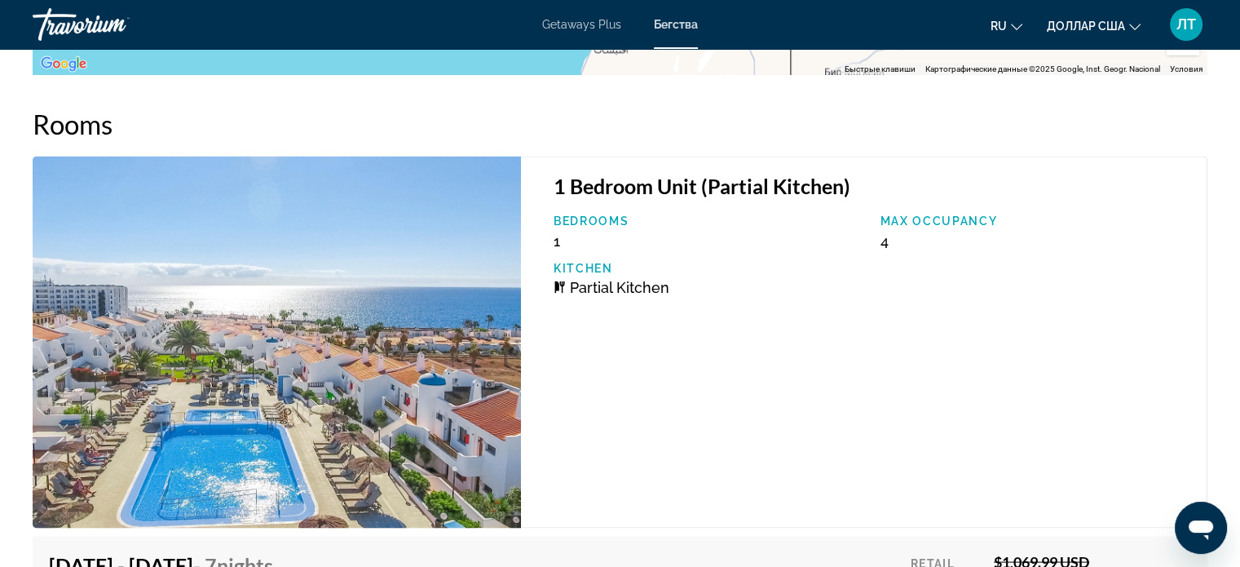
scroll to position [3006, 0]
